Goal: Find contact information: Find contact information

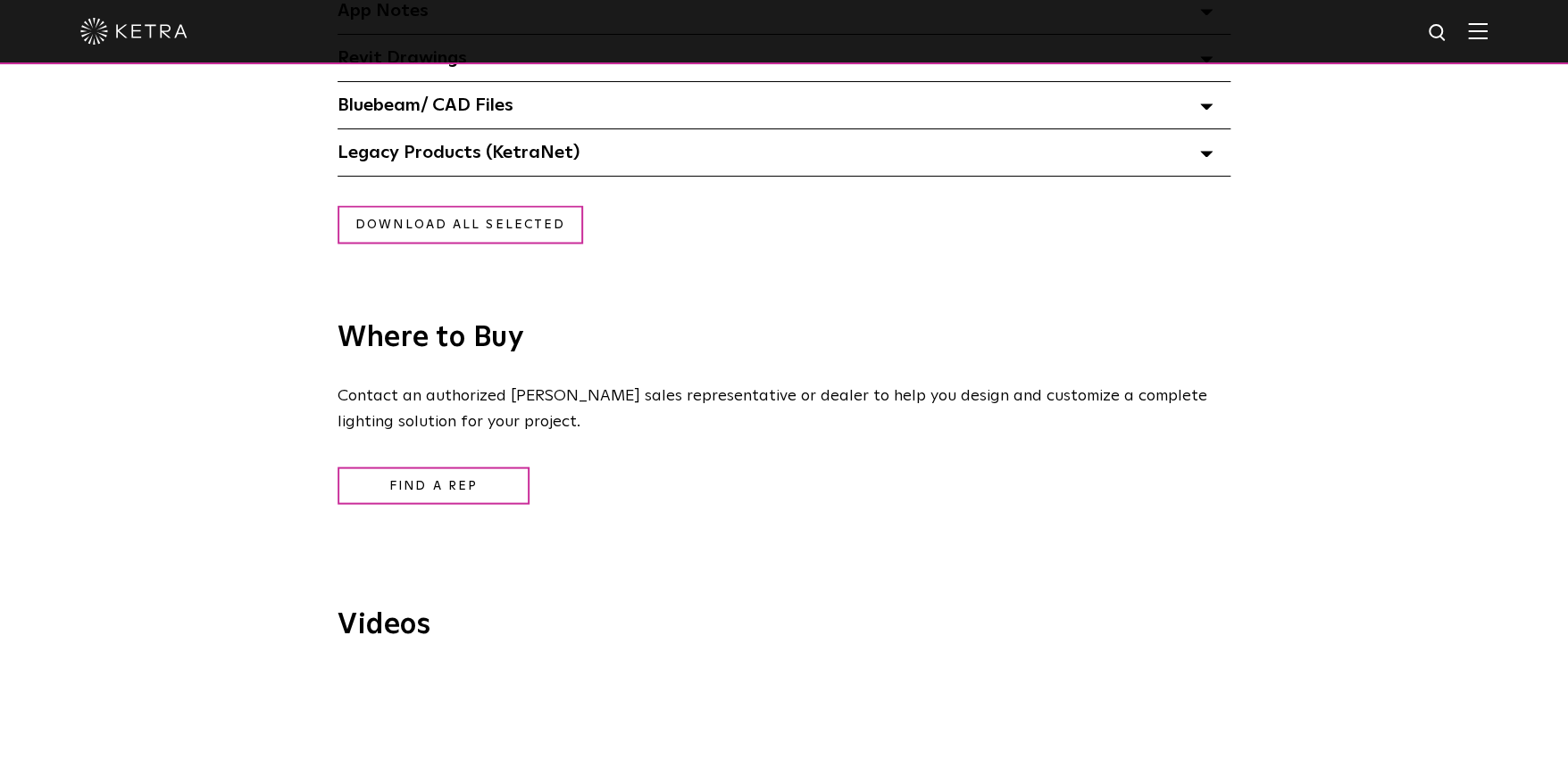
scroll to position [1694, 0]
click at [472, 485] on link "Find a Rep" at bounding box center [433, 485] width 192 height 38
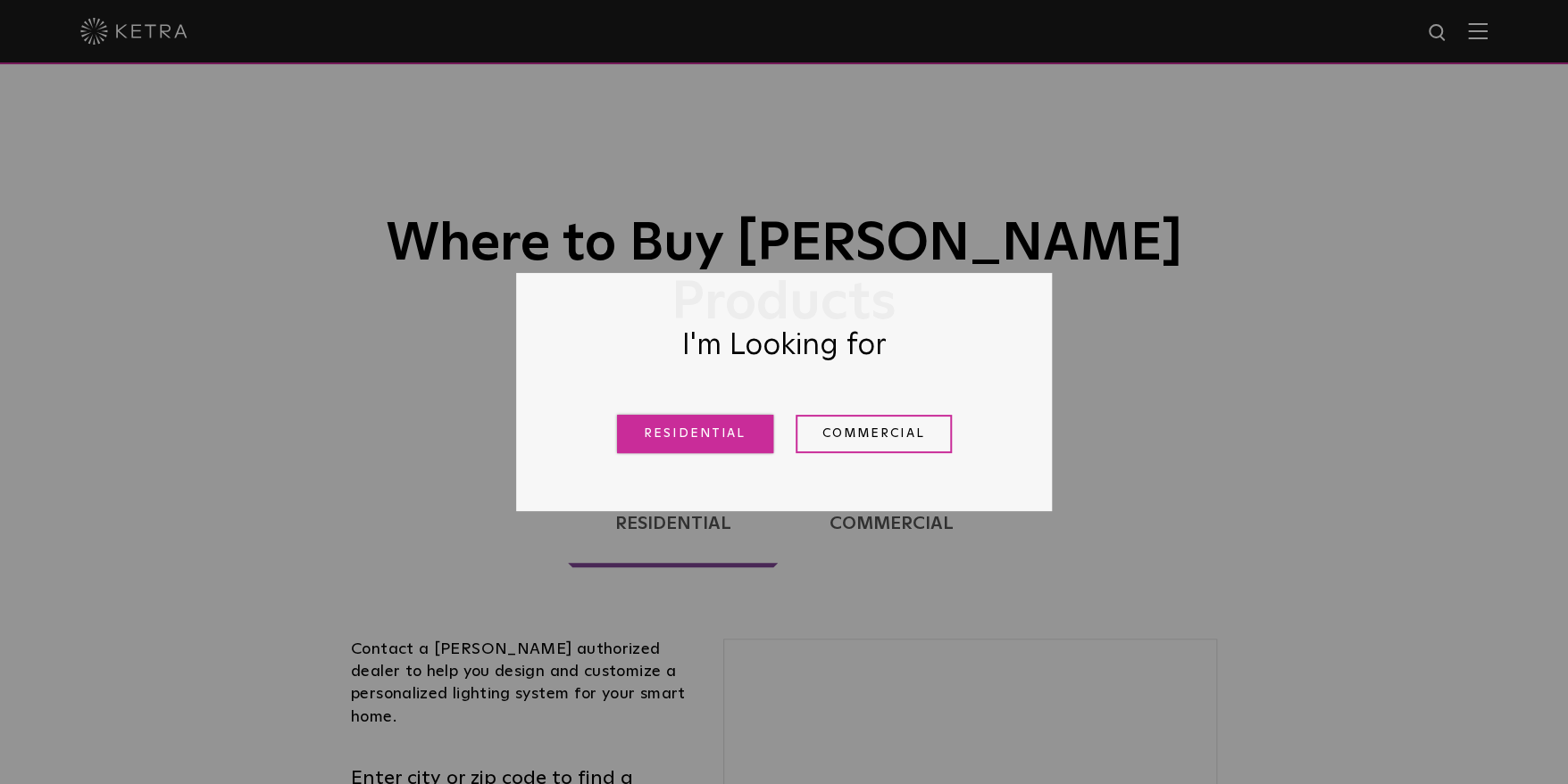
click at [732, 425] on link "Residential" at bounding box center [695, 434] width 157 height 38
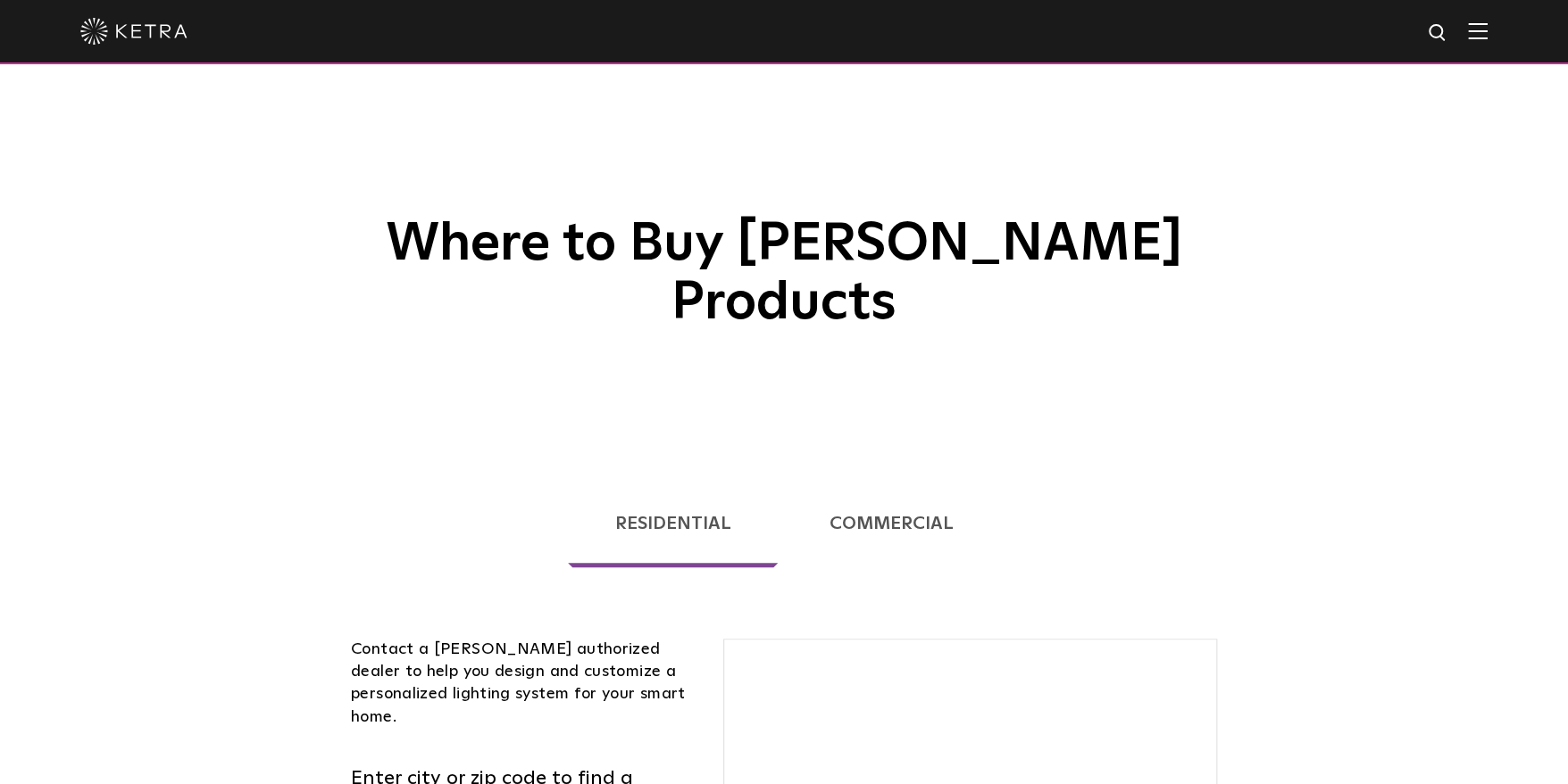
scroll to position [455, 0]
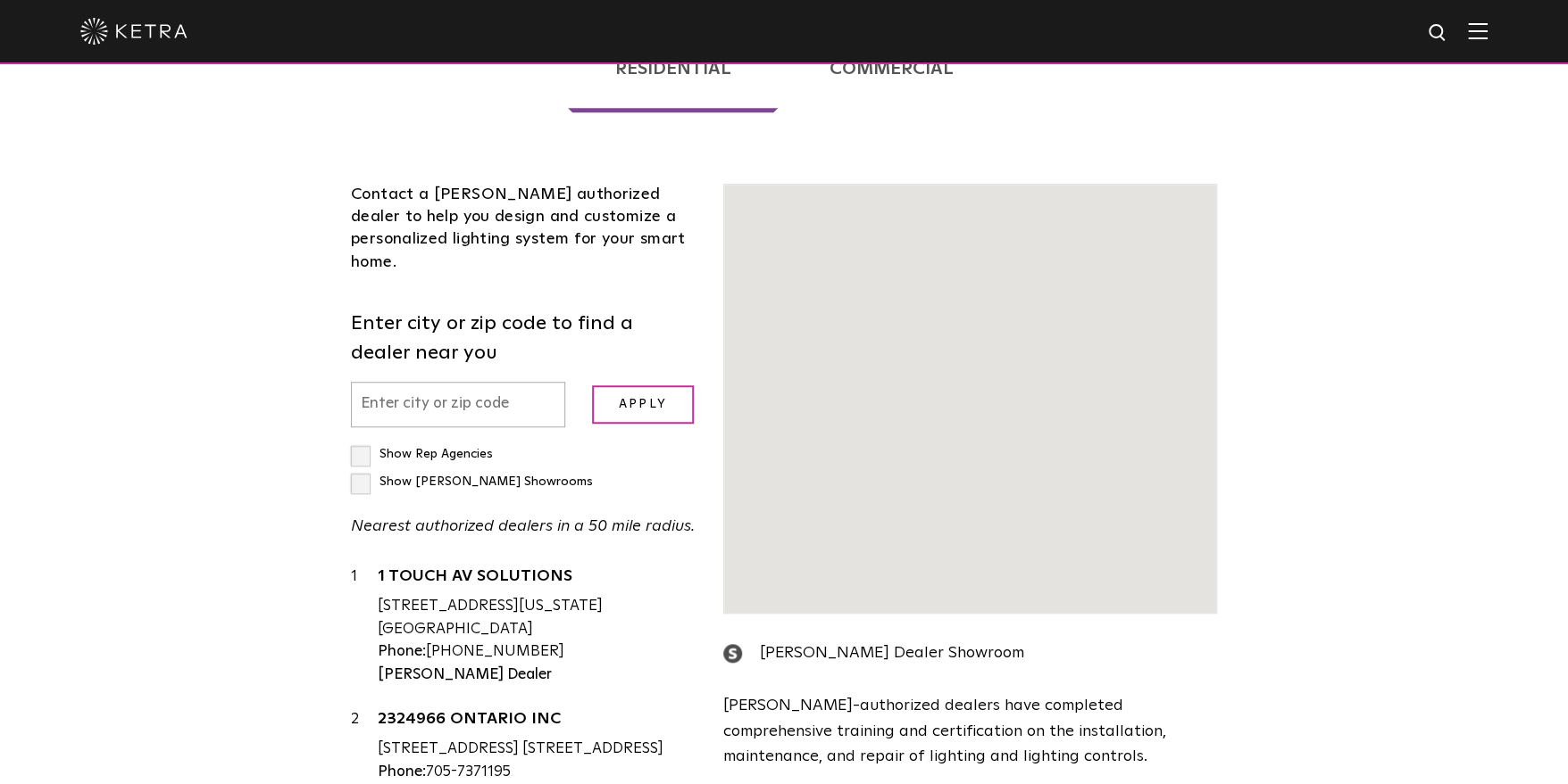
click at [474, 382] on input "text" at bounding box center [458, 405] width 214 height 46
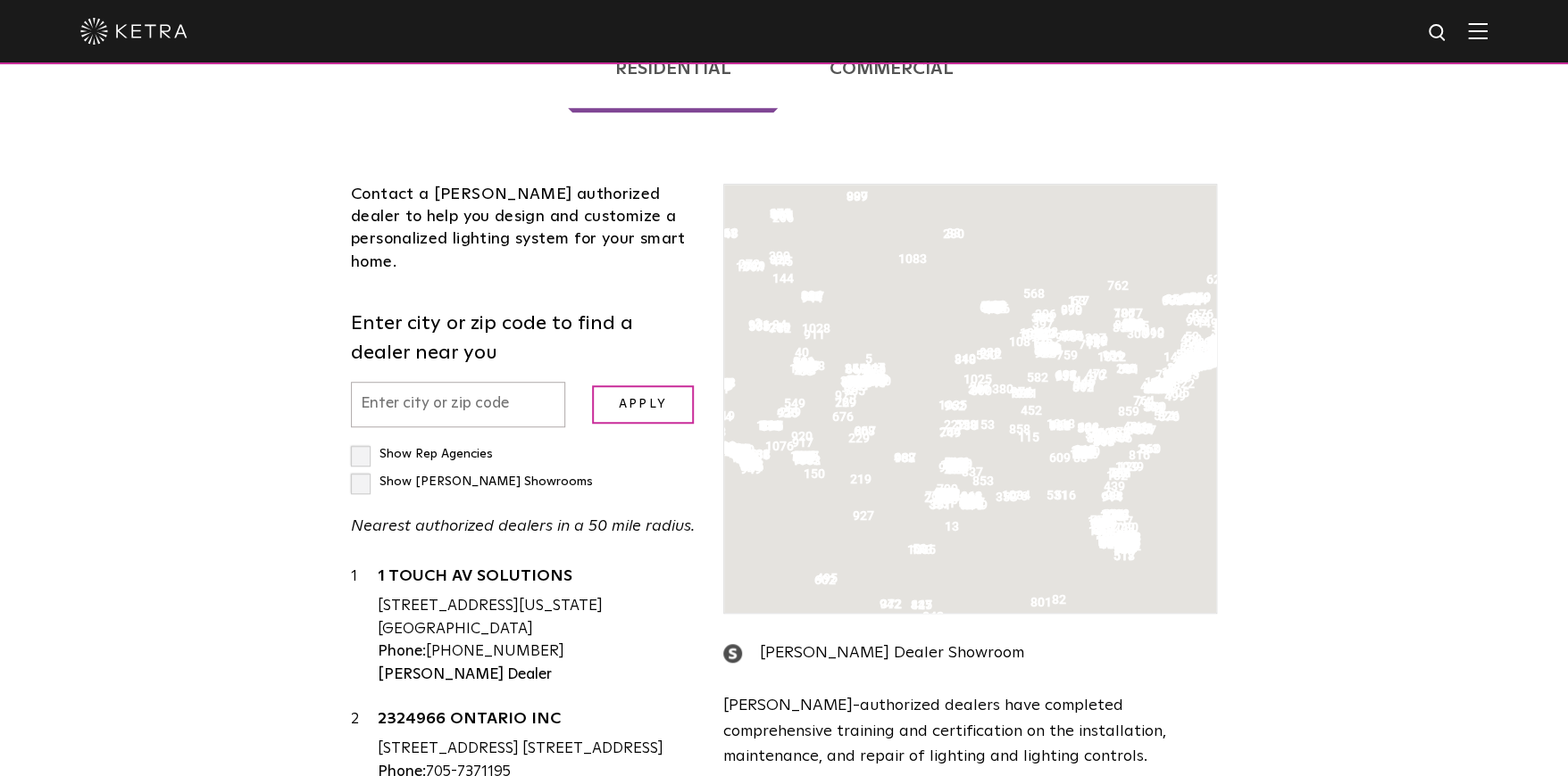
click at [422, 382] on input "text" at bounding box center [458, 405] width 214 height 46
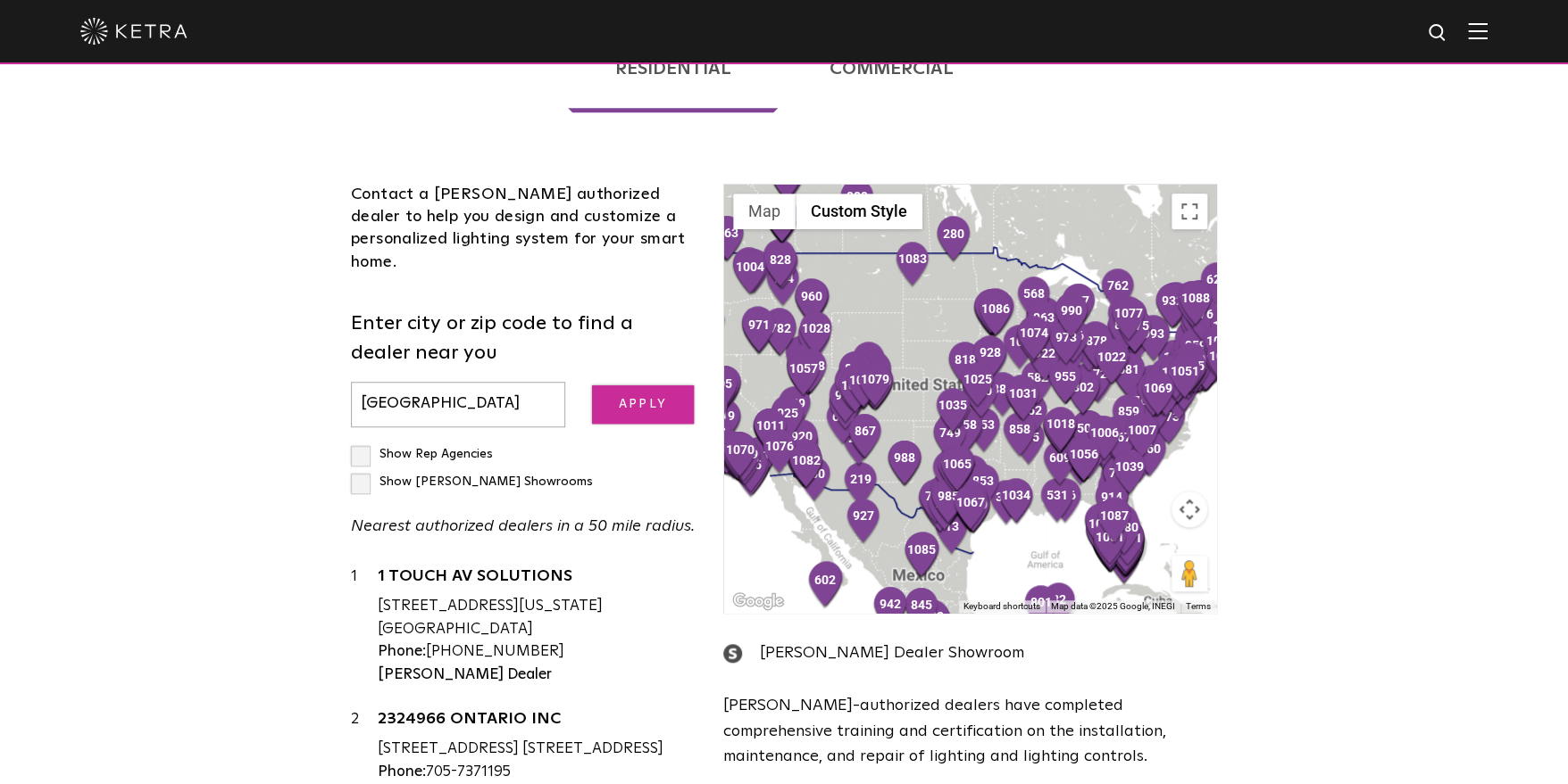
type input "[GEOGRAPHIC_DATA]"
click at [614, 386] on input "Apply" at bounding box center [642, 405] width 102 height 38
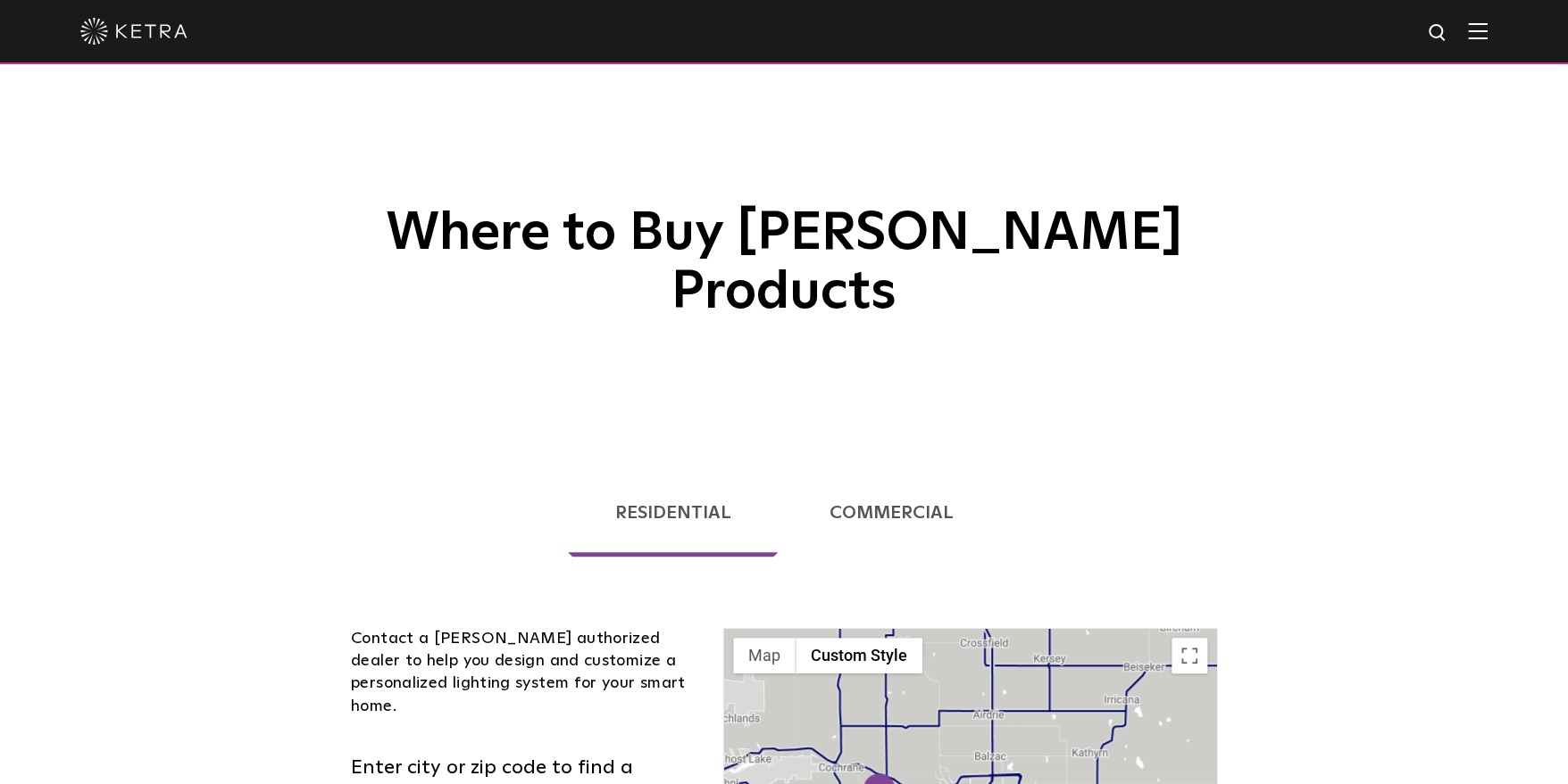
scroll to position [9, 0]
